Goal: Information Seeking & Learning: Learn about a topic

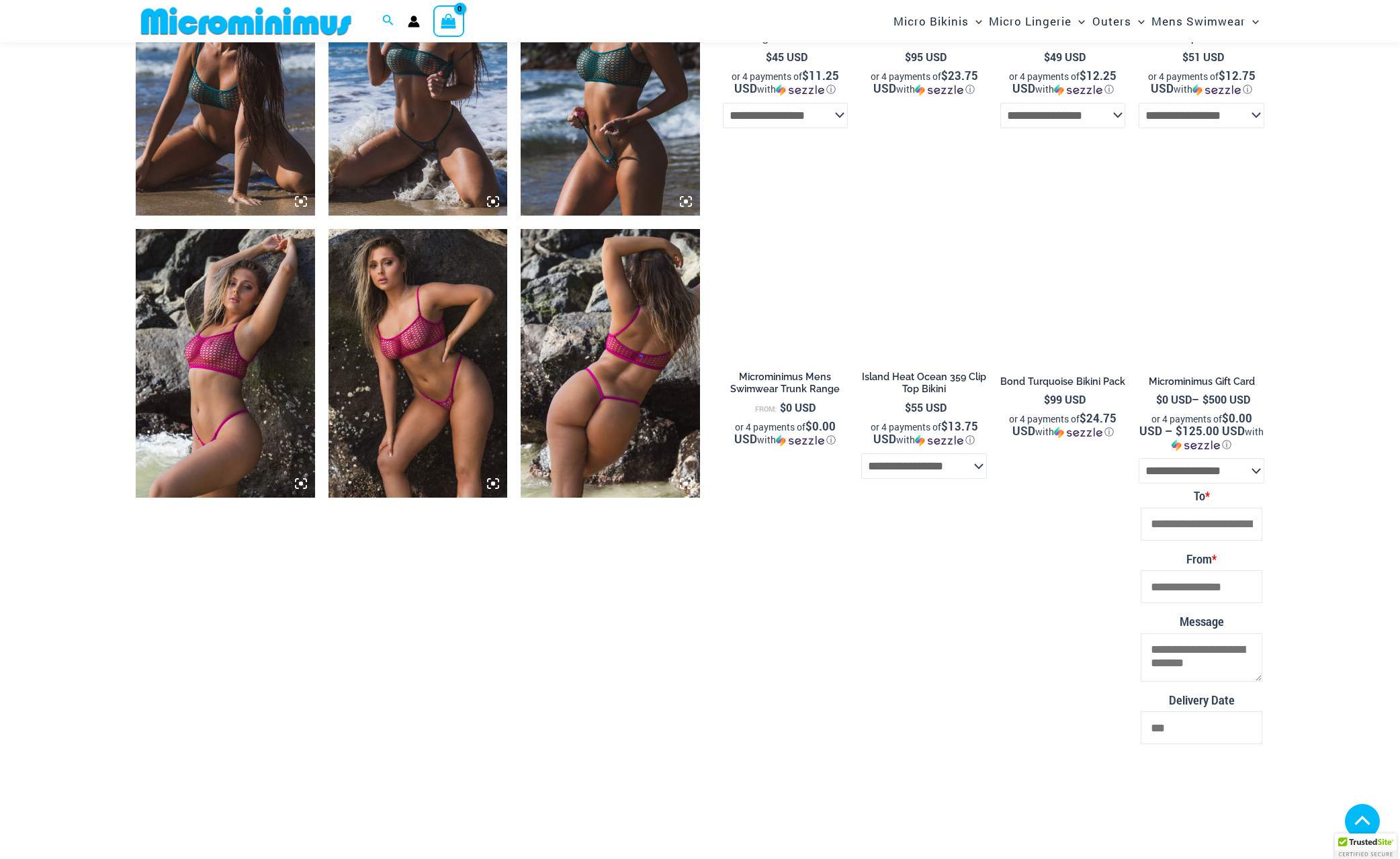
scroll to position [1184, 0]
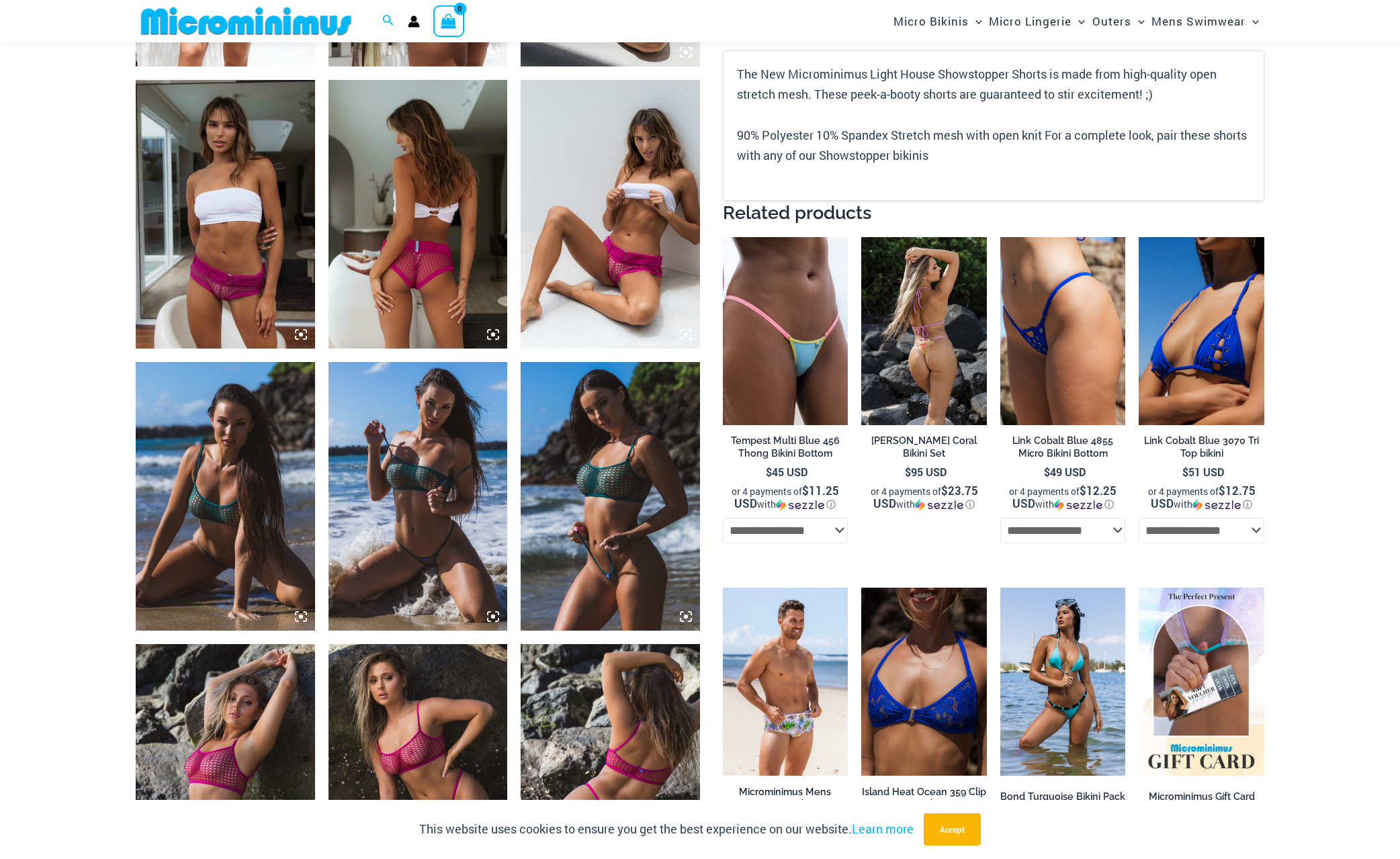
click at [883, 301] on img at bounding box center [923, 332] width 125 height 188
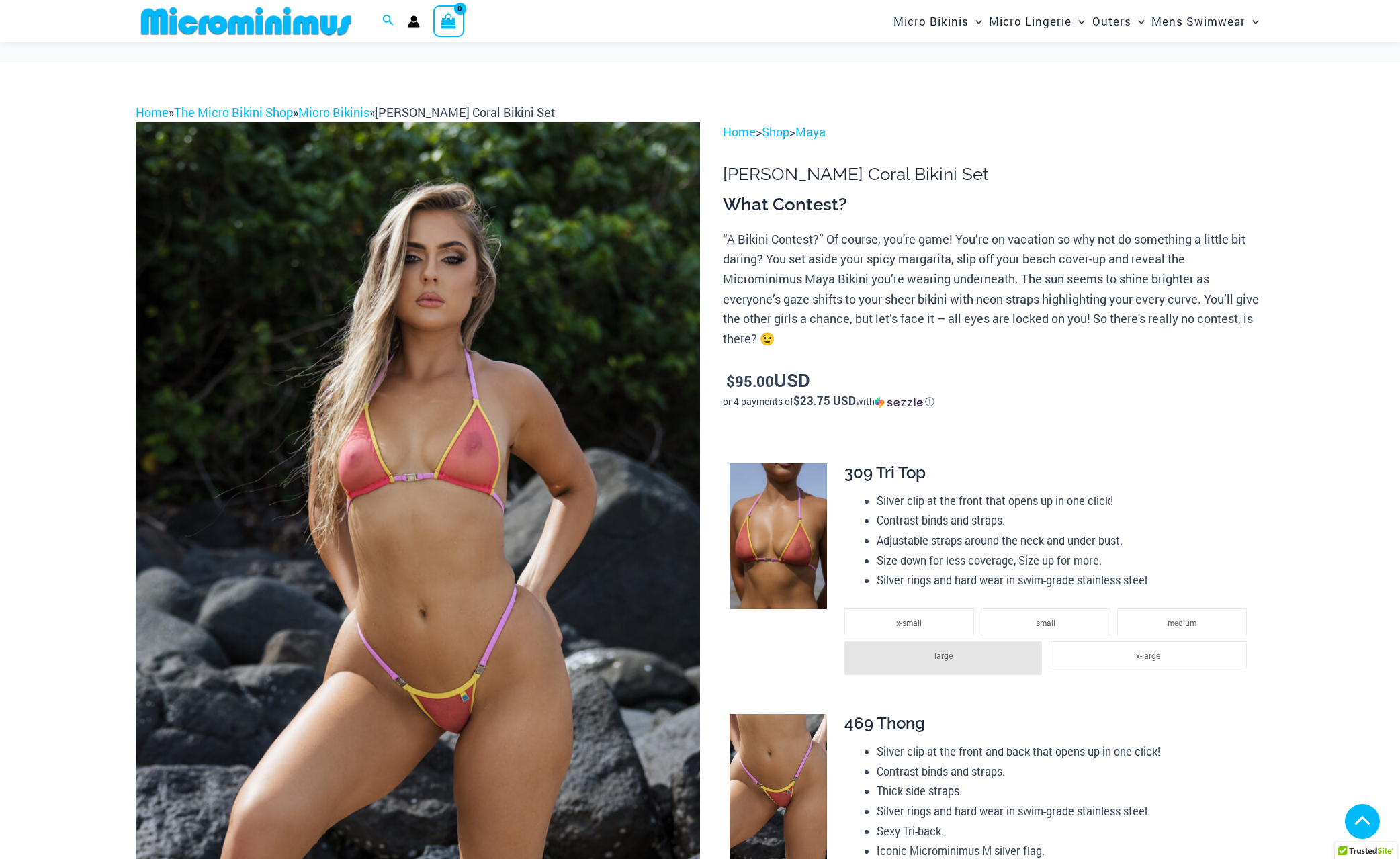
scroll to position [928, 0]
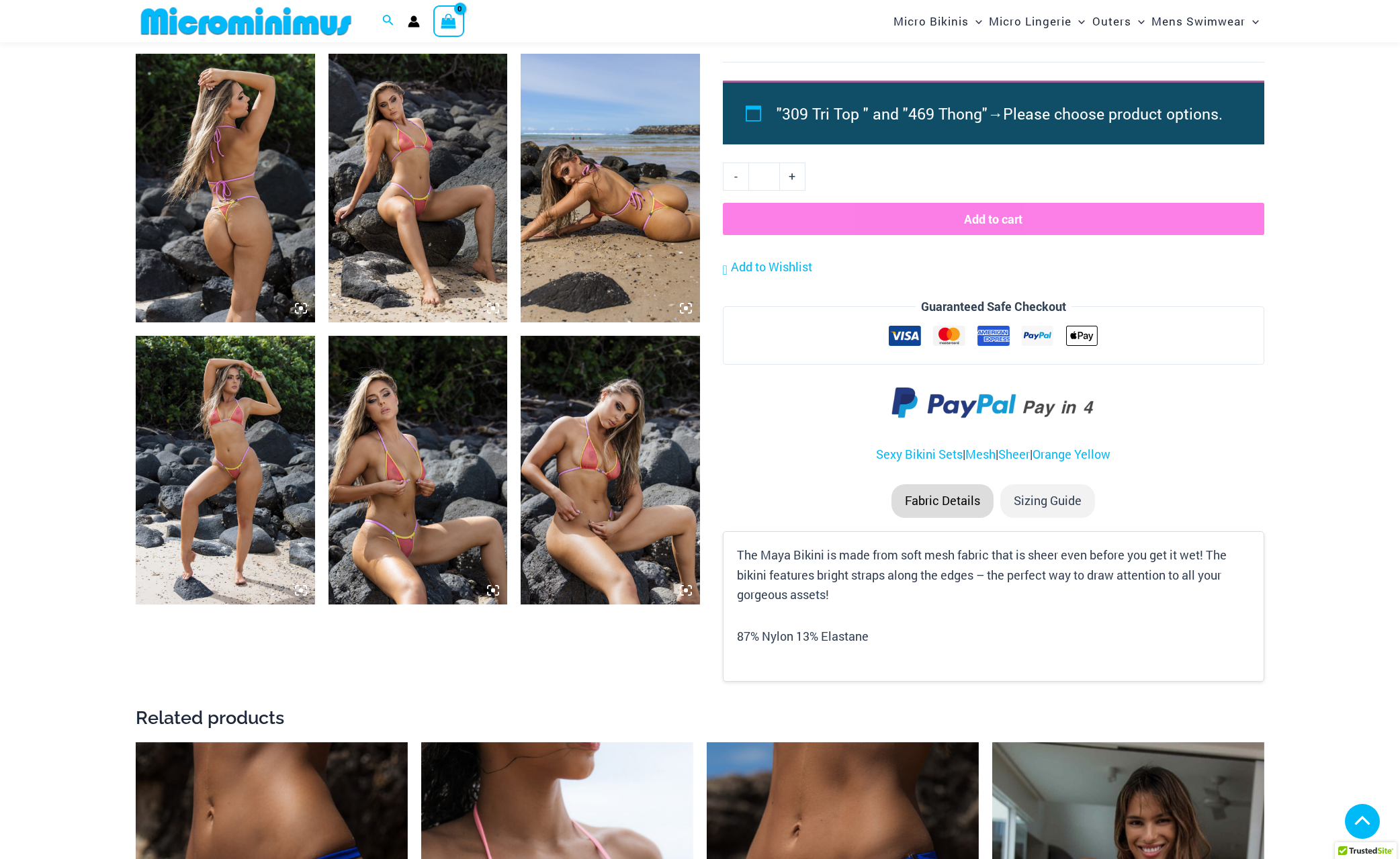
click at [341, 428] on img at bounding box center [419, 471] width 179 height 269
click at [368, 428] on img at bounding box center [419, 471] width 179 height 269
click at [398, 434] on img at bounding box center [419, 471] width 179 height 269
click at [423, 208] on img at bounding box center [419, 188] width 179 height 269
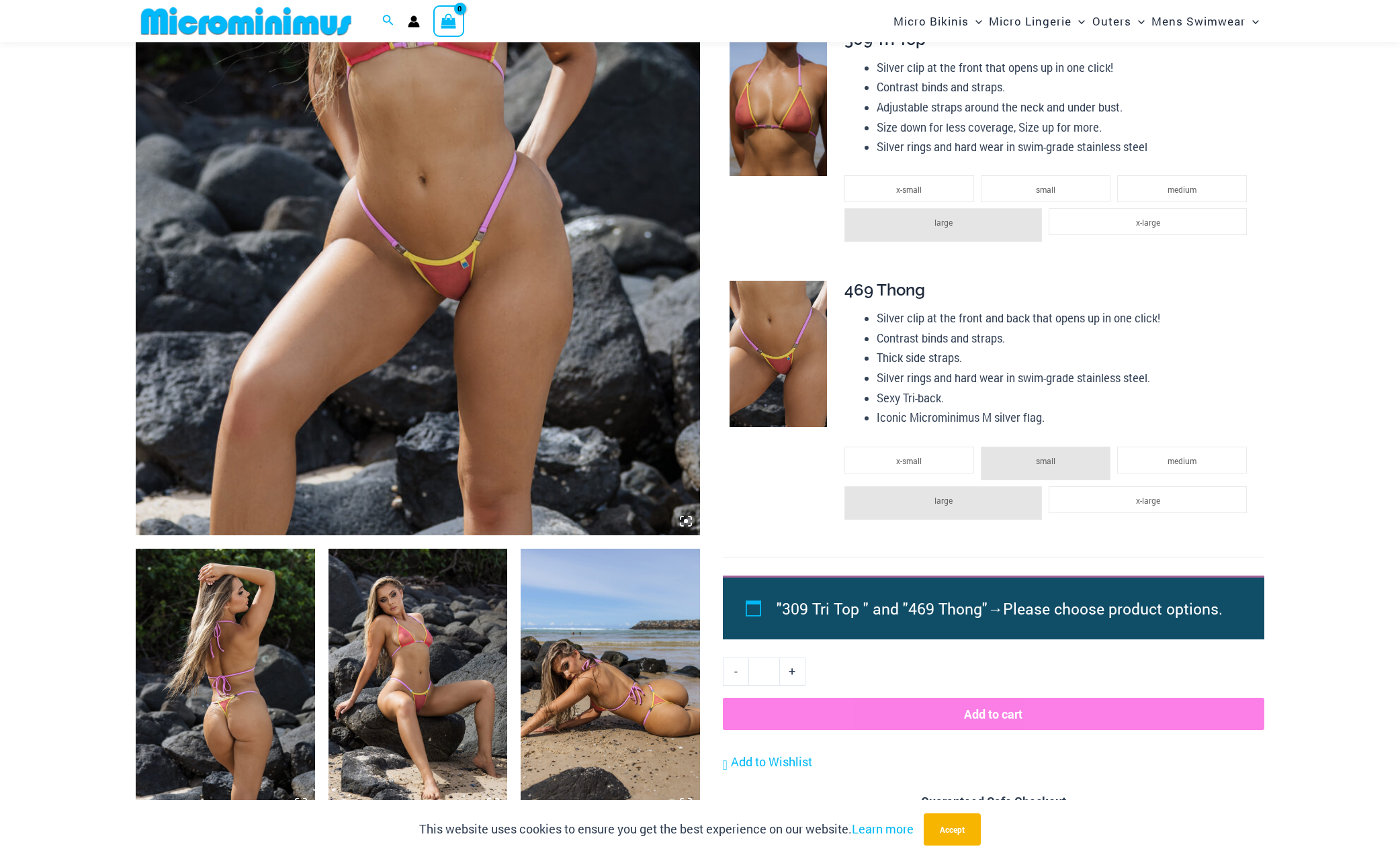
scroll to position [418, 0]
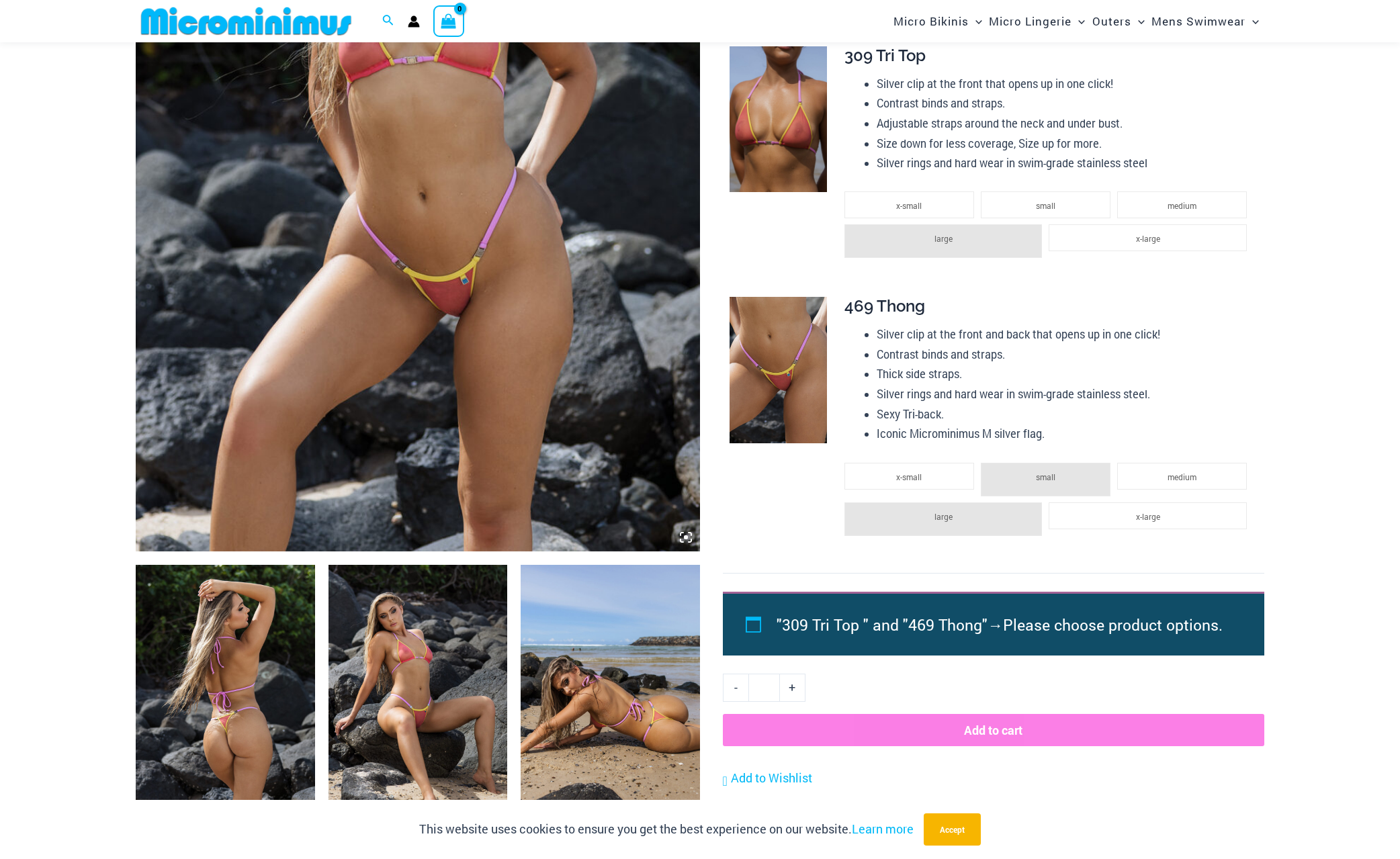
click at [402, 565] on img at bounding box center [419, 699] width 179 height 269
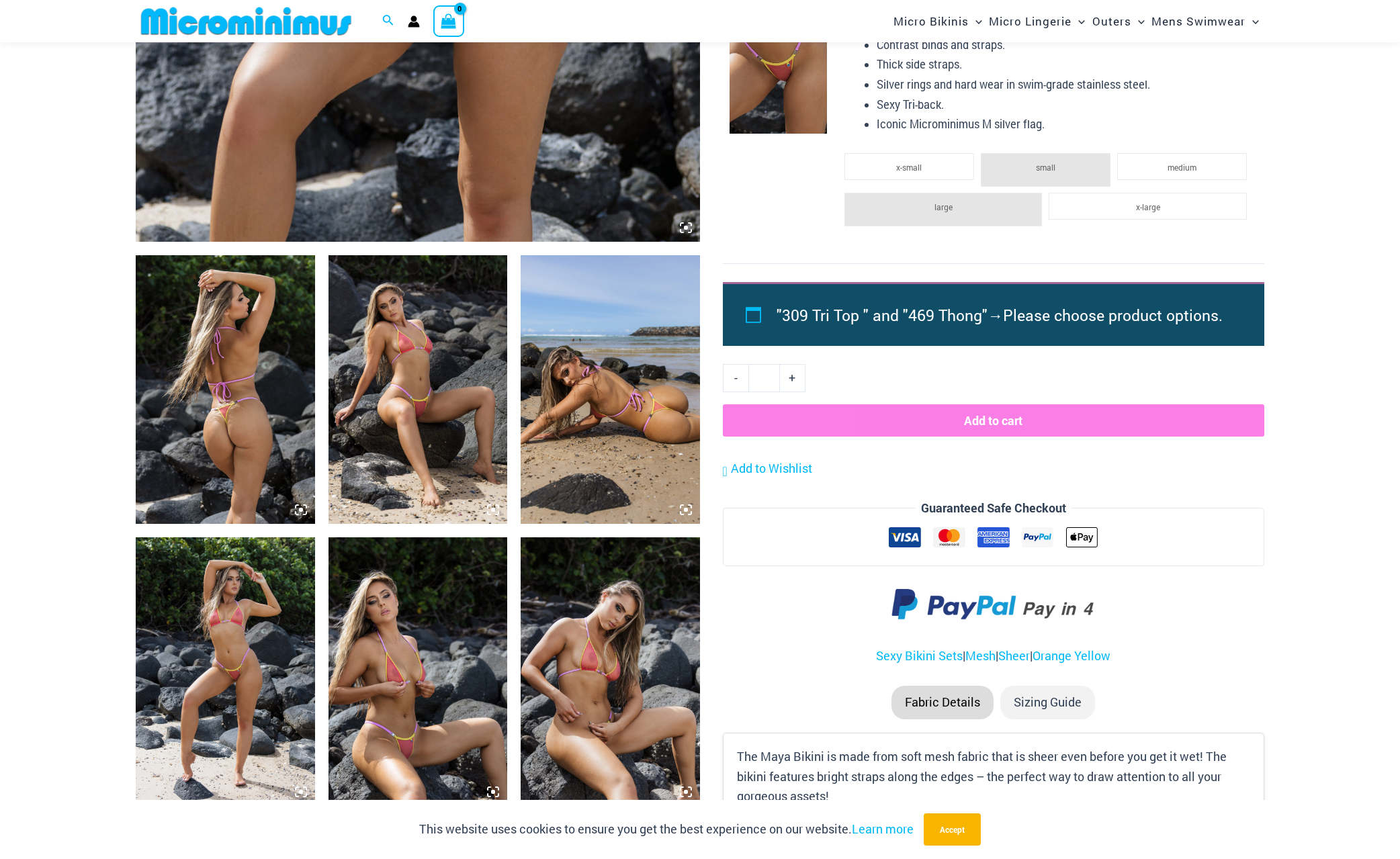
click at [288, 444] on div at bounding box center [700, 430] width 1400 height 859
click at [298, 509] on div at bounding box center [700, 430] width 1400 height 859
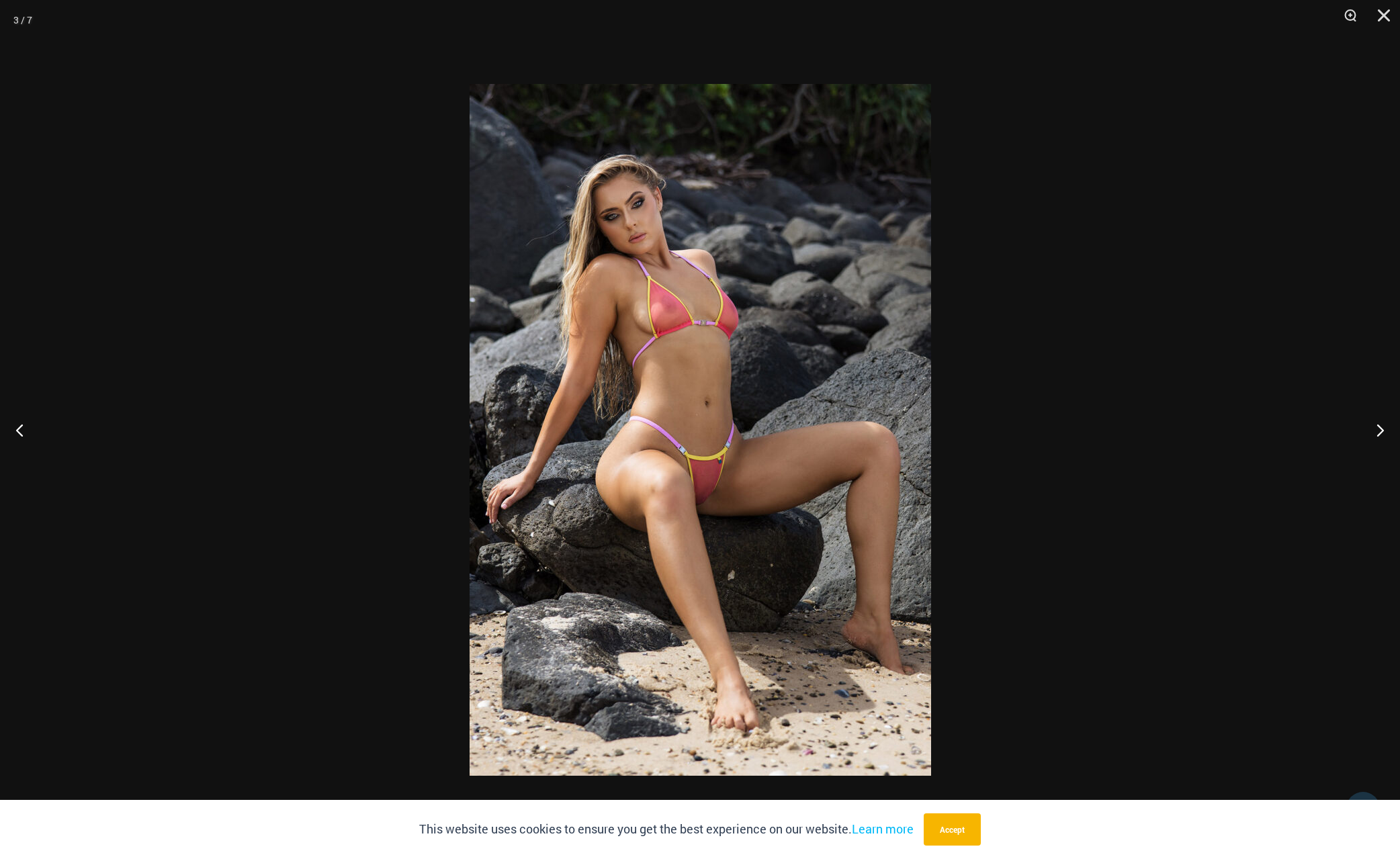
click at [379, 455] on div at bounding box center [700, 430] width 1400 height 859
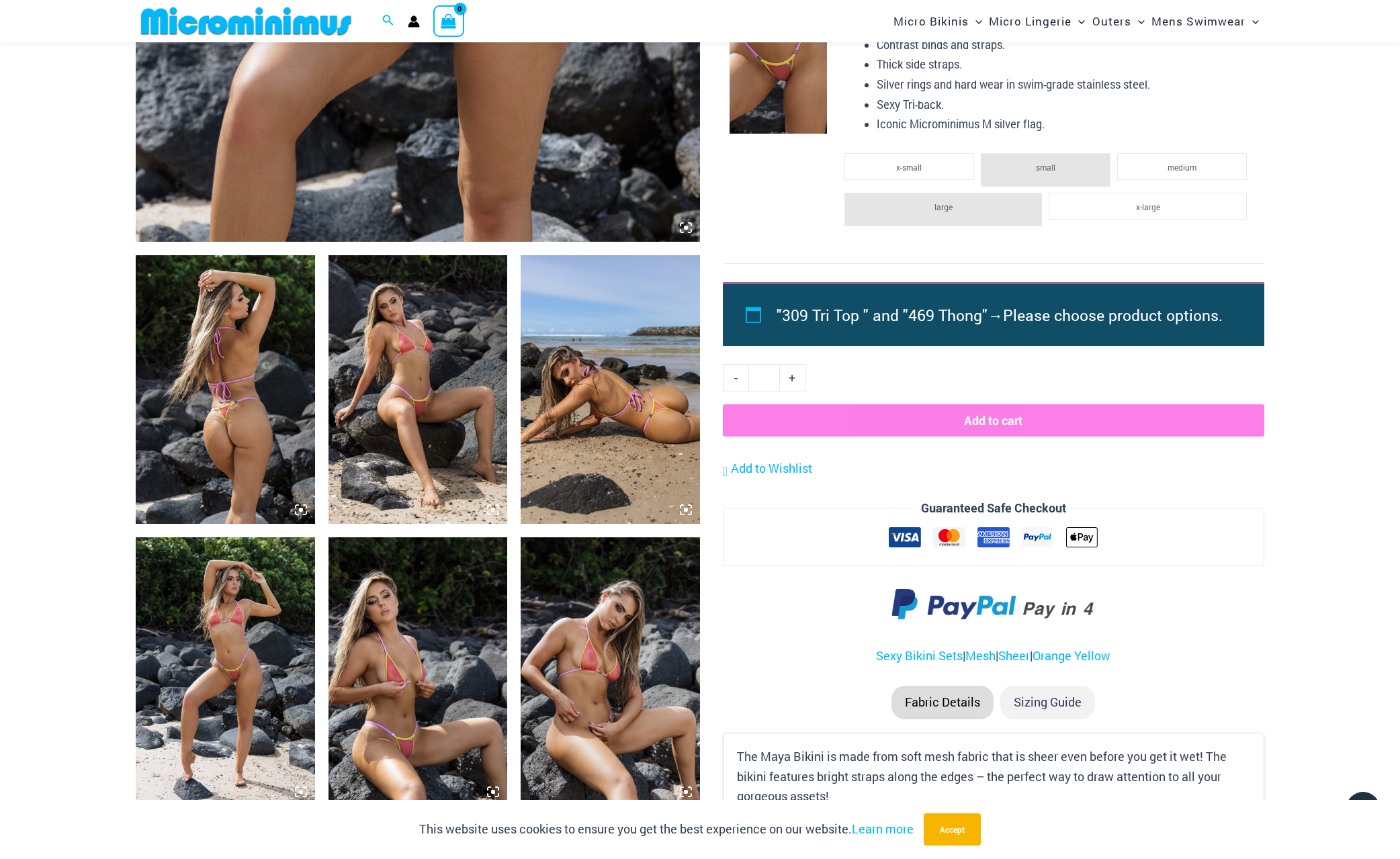
click at [356, 491] on img at bounding box center [419, 389] width 179 height 269
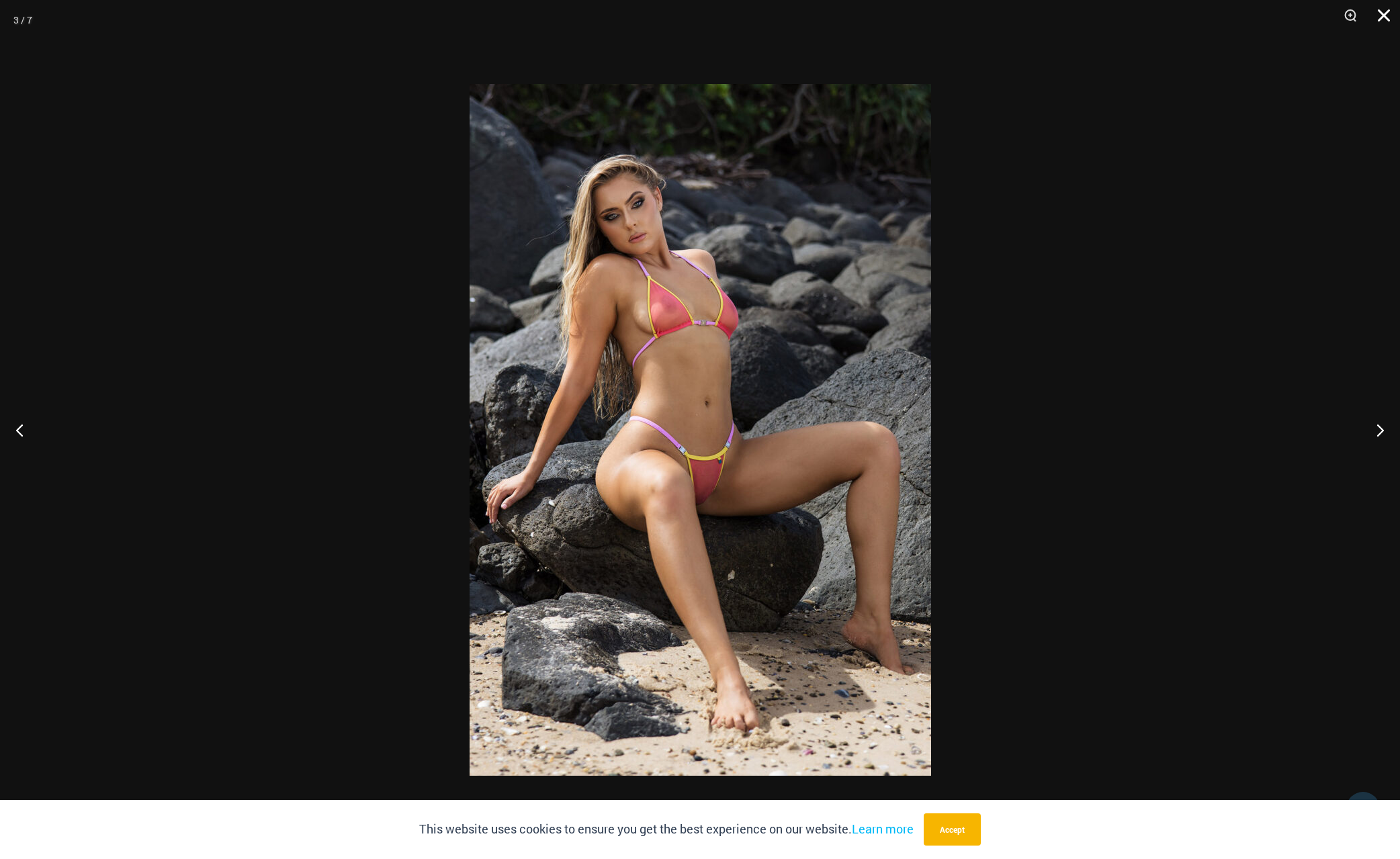
click at [1386, 13] on button "Close" at bounding box center [1379, 20] width 34 height 40
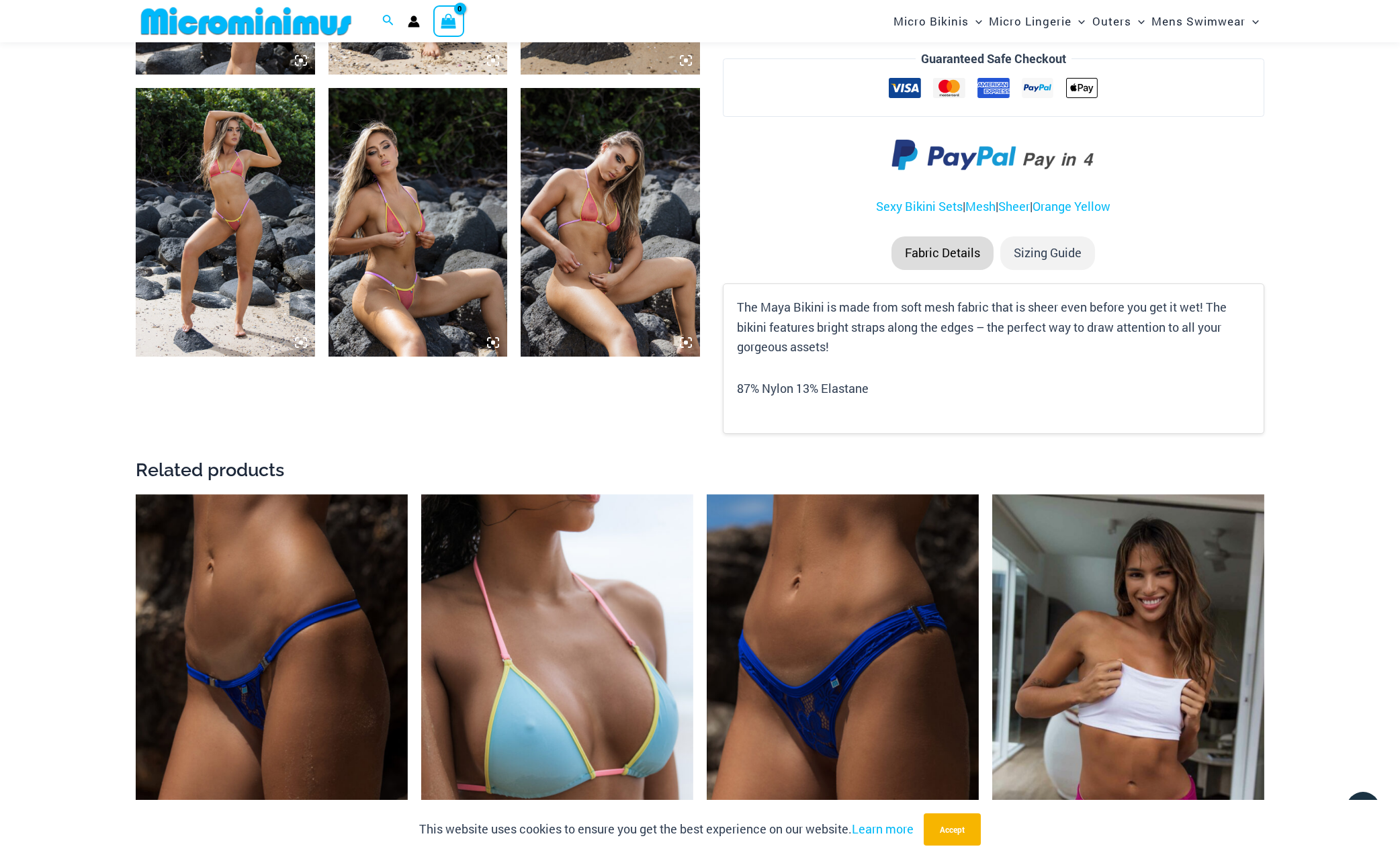
scroll to position [1130, 0]
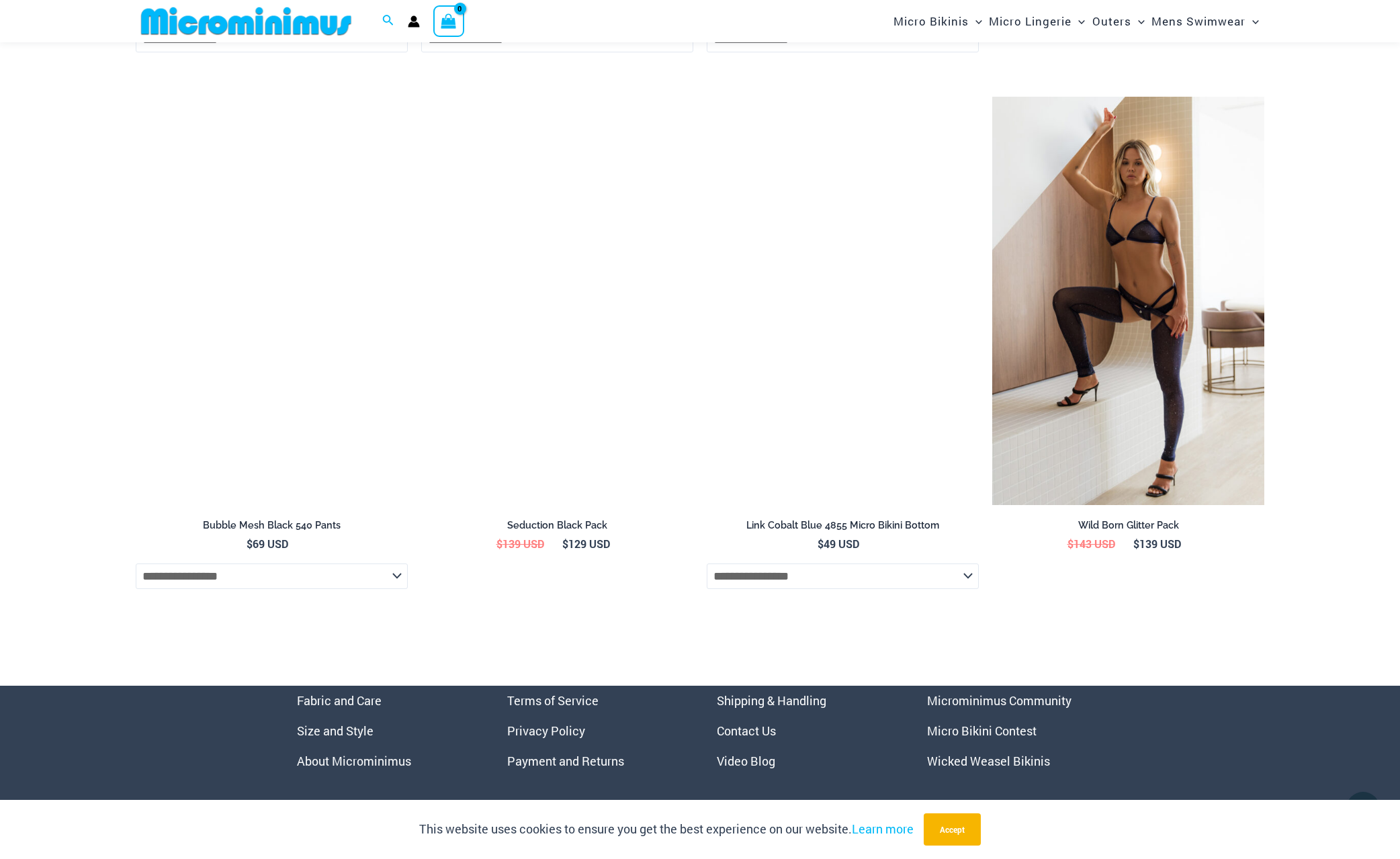
scroll to position [4476, 0]
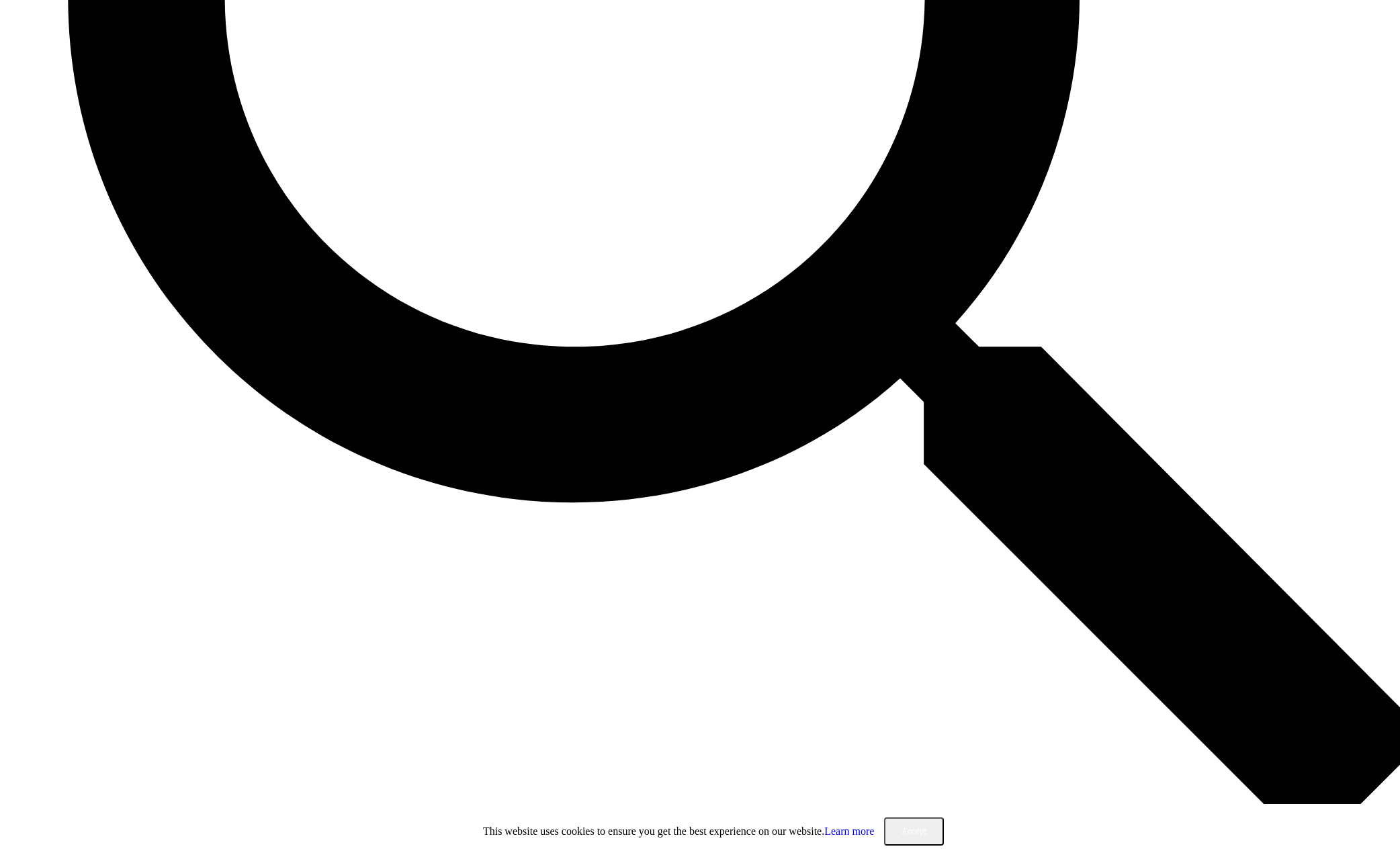
scroll to position [928, 0]
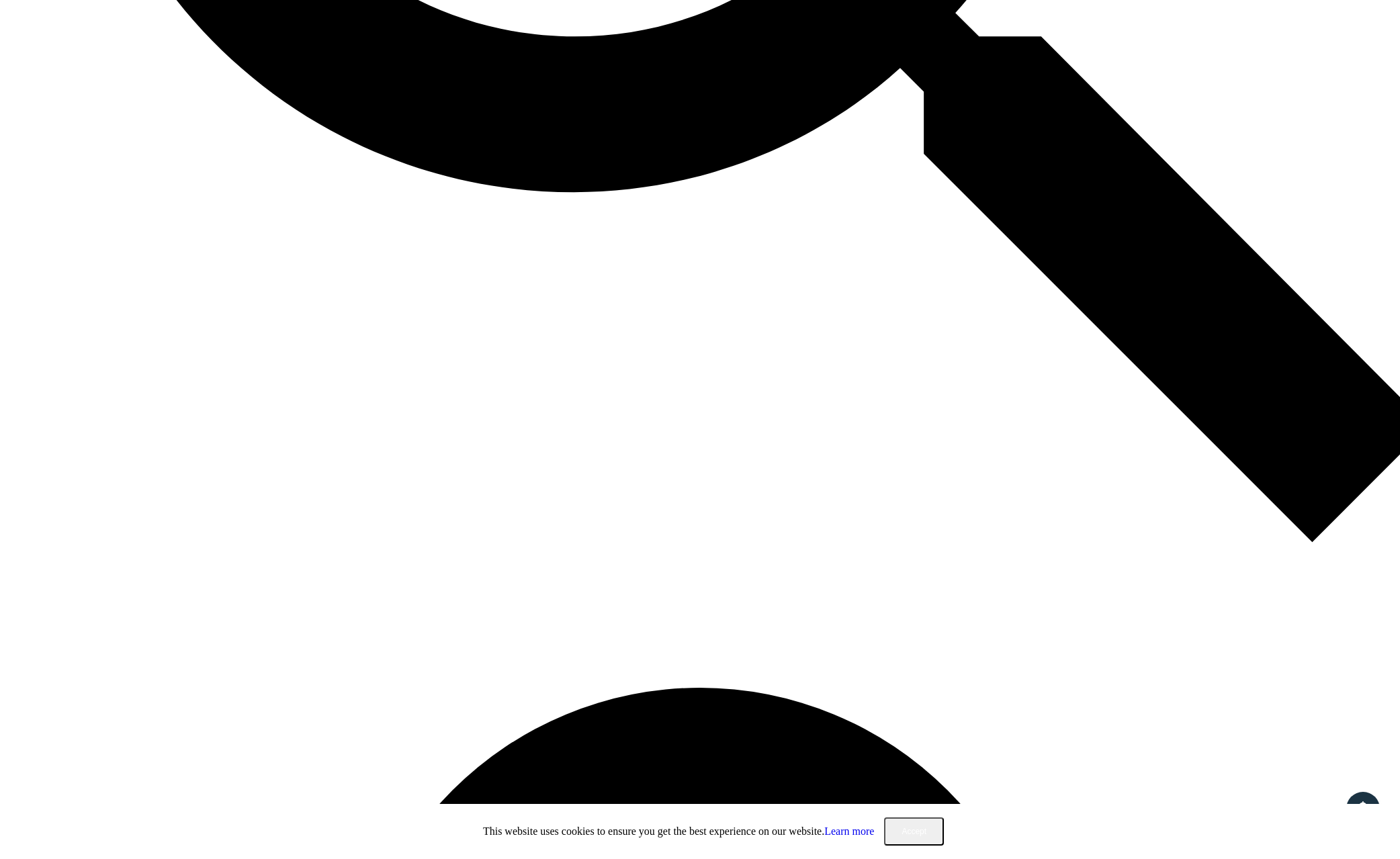
scroll to position [1331, 0]
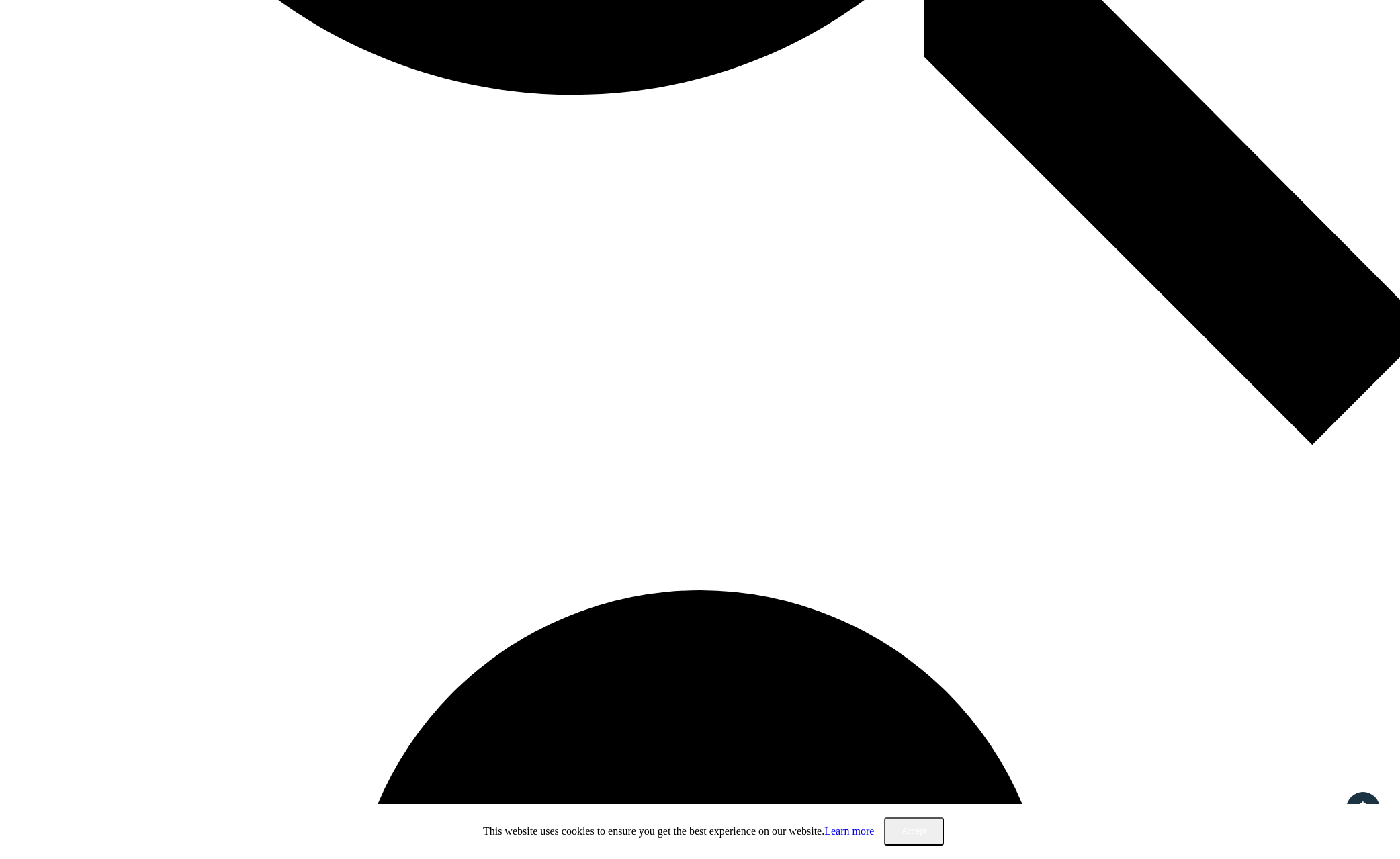
scroll to position [928, 0]
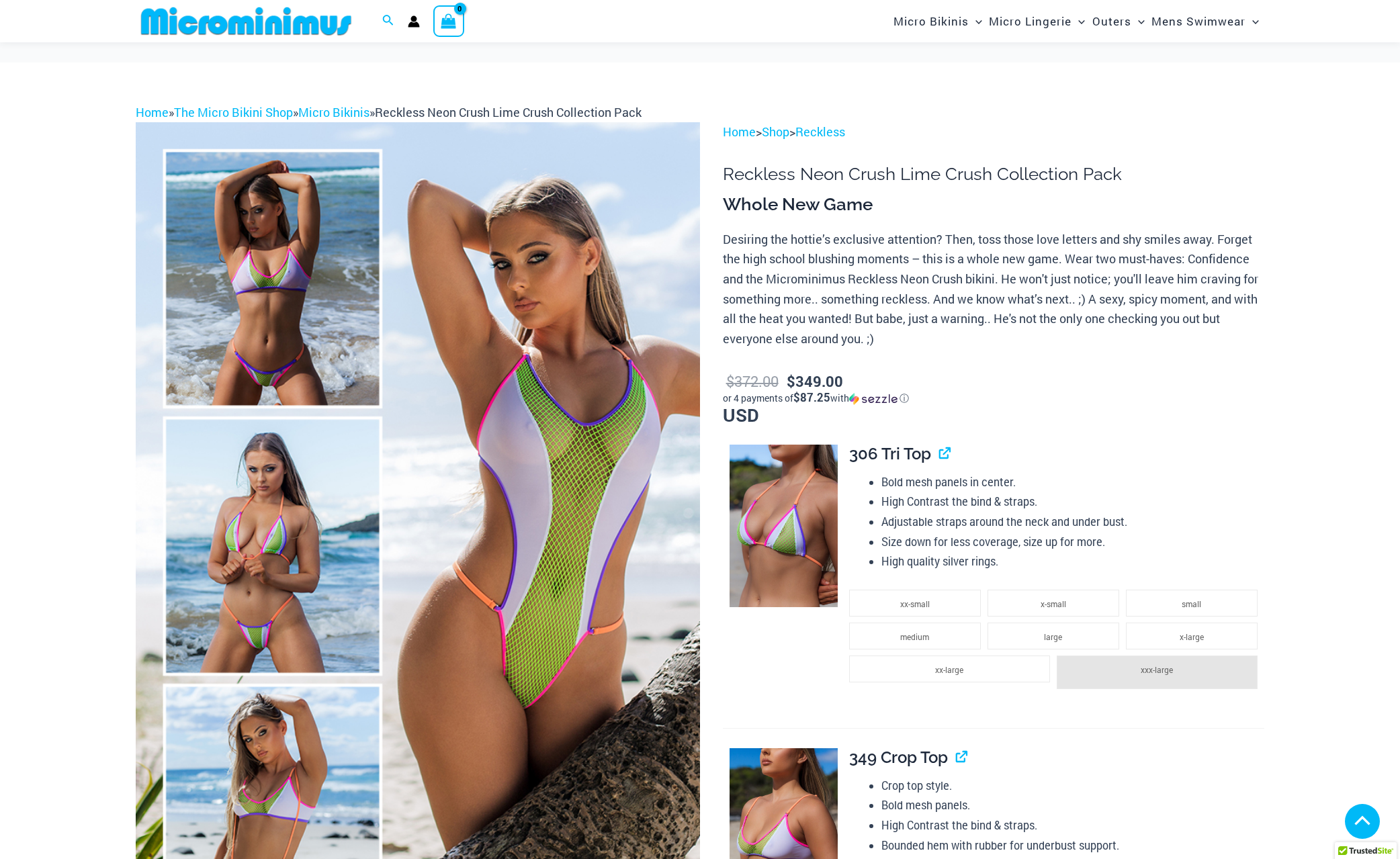
click at [296, 207] on img at bounding box center [419, 546] width 565 height 846
click at [266, 207] on img at bounding box center [419, 546] width 565 height 846
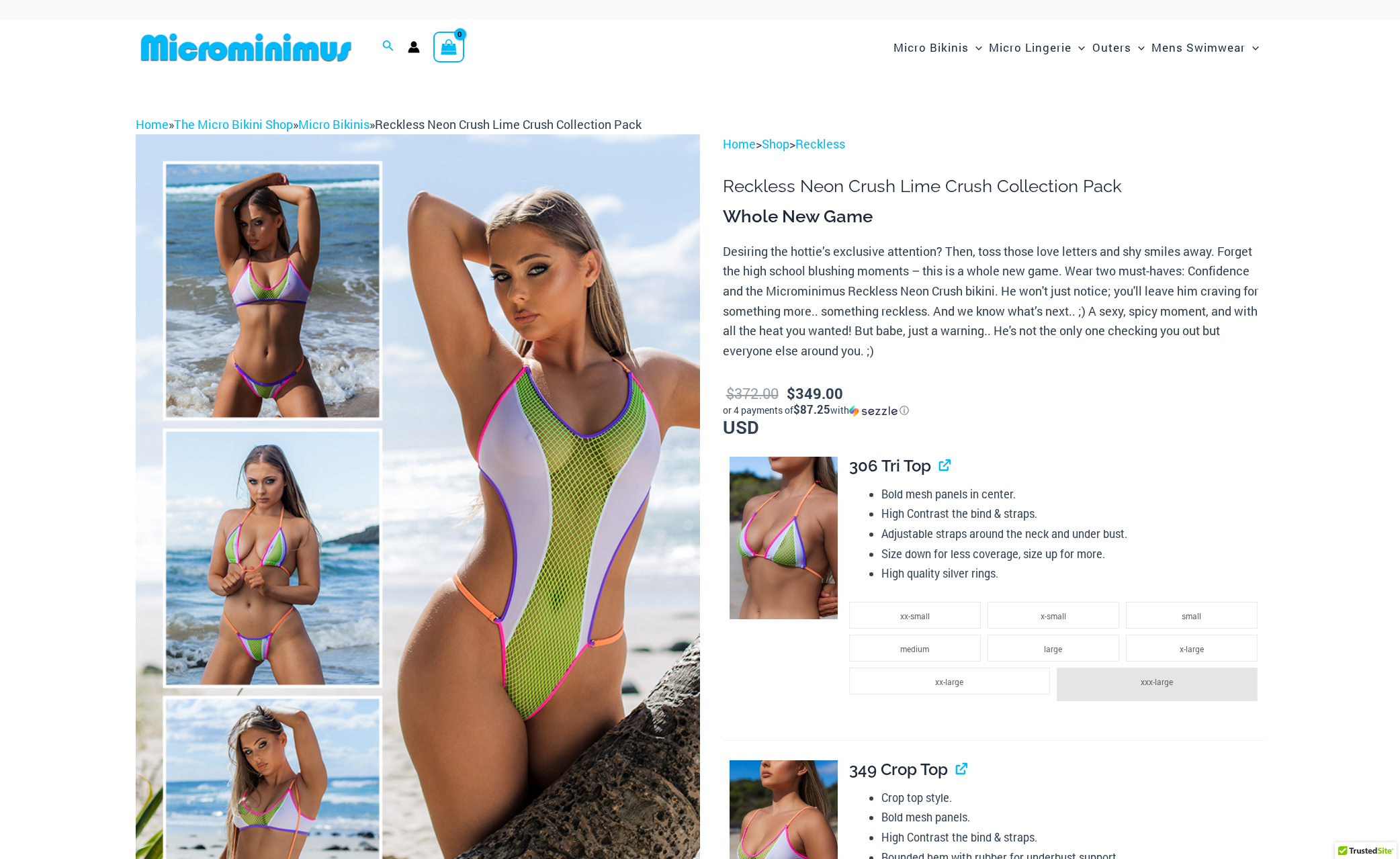
click at [252, 275] on img at bounding box center [419, 557] width 565 height 846
